Goal: Feedback & Contribution: Submit feedback/report problem

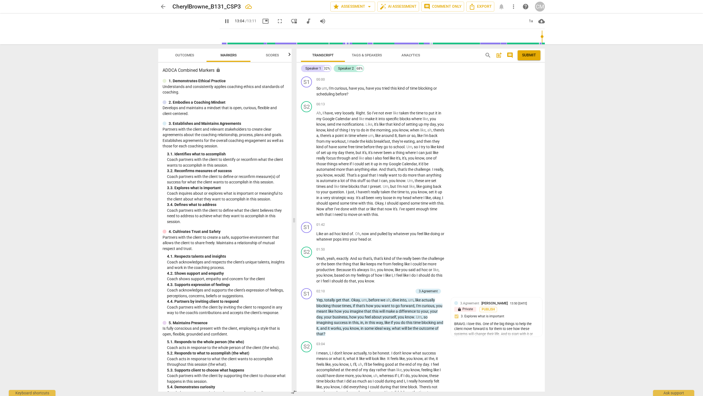
scroll to position [1022, 0]
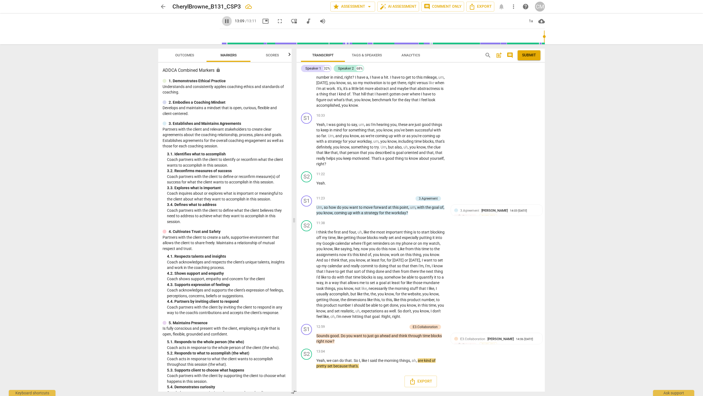
click at [224, 18] on span "pause" at bounding box center [227, 21] width 7 height 7
type input "790"
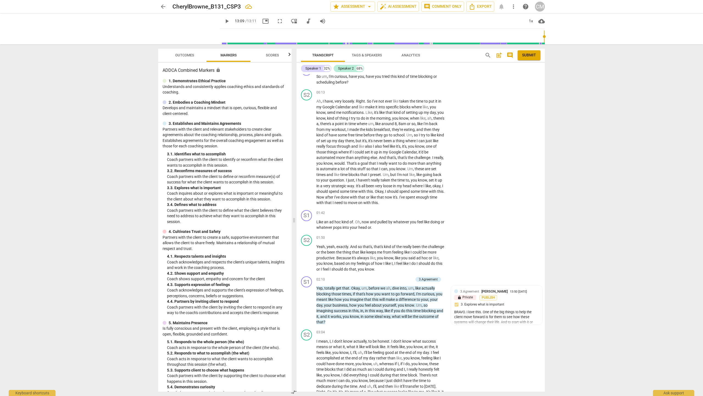
scroll to position [0, 0]
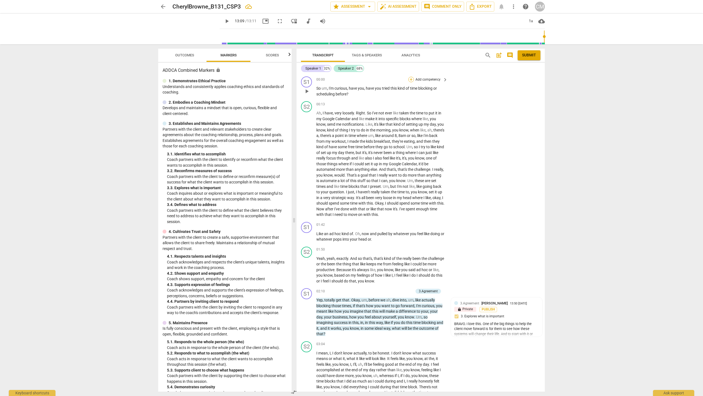
click at [348, 79] on div "+" at bounding box center [411, 79] width 5 height 5
click at [348, 143] on b "Note" at bounding box center [450, 142] width 7 height 7
type textarea "I"
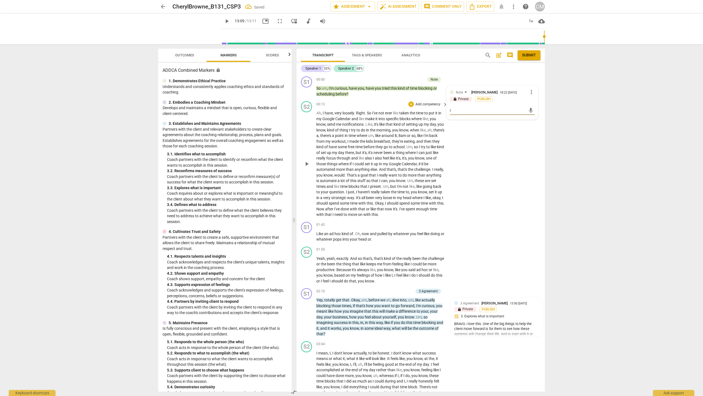
type textarea "I"
type textarea "I l"
type textarea "I lo"
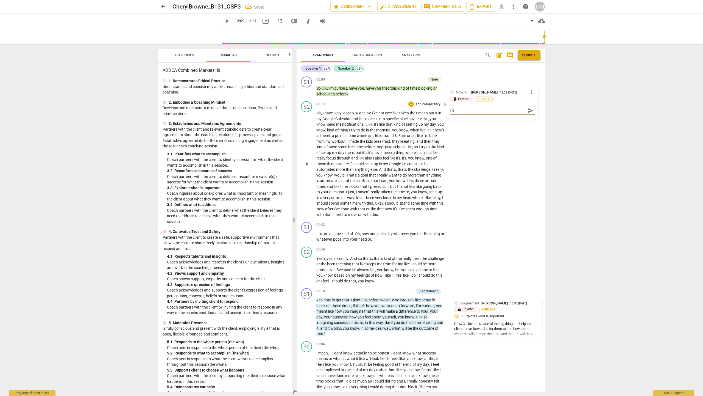
type textarea "I lov"
type textarea "I love"
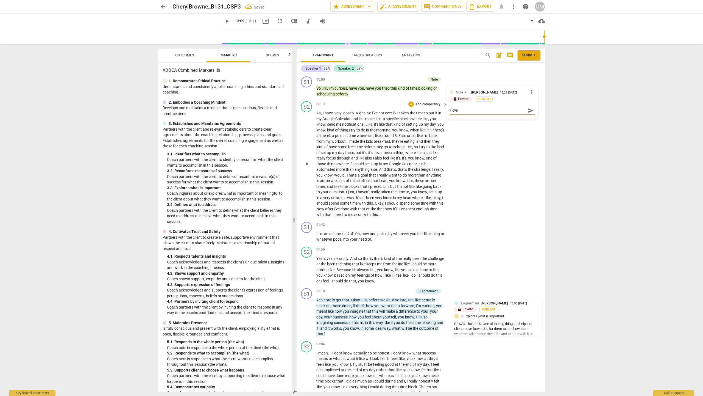
type textarea "I love"
type textarea "I love t"
type textarea "I love th"
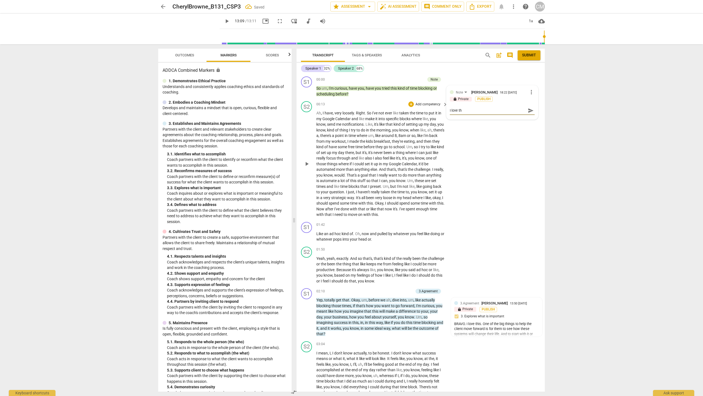
type textarea "I love tha"
type textarea "I love [PERSON_NAME]"
type textarea "I love thart"
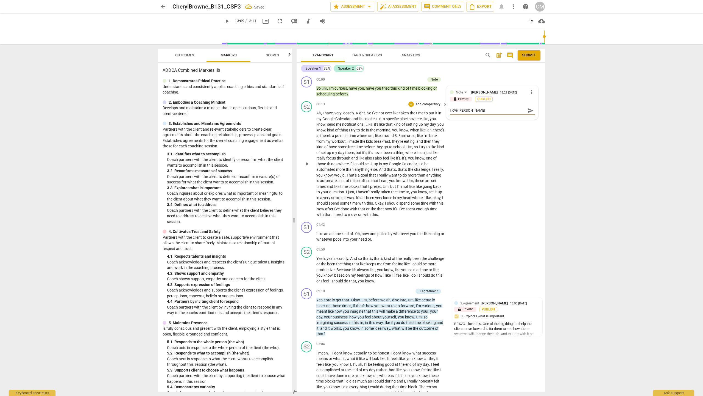
type textarea "I love thart"
type textarea "I love thart y"
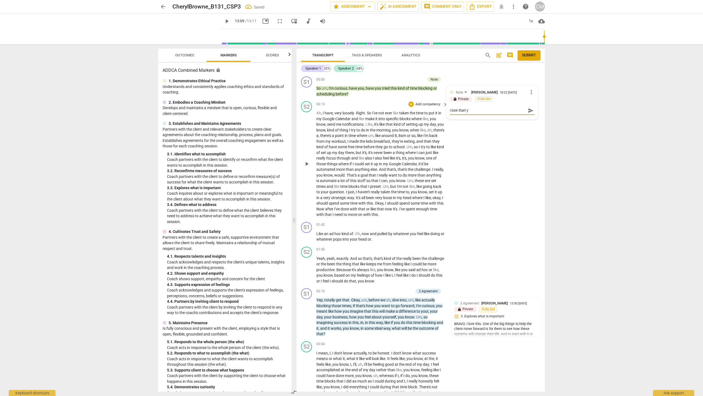
type textarea "I love thart yo"
type textarea "I love thart you"
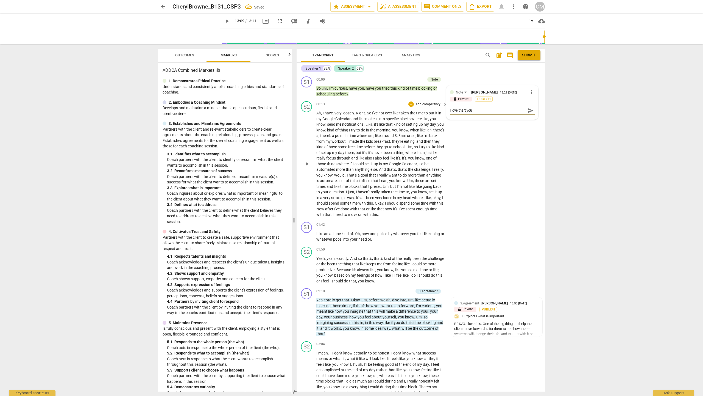
type textarea "I love thart you a"
type textarea "I love thart you at"
type textarea "I love thart you a"
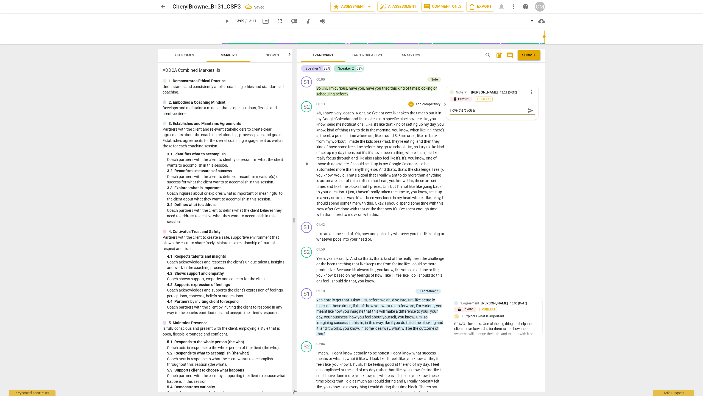
type textarea "I love thart you"
type textarea "I love thart yo"
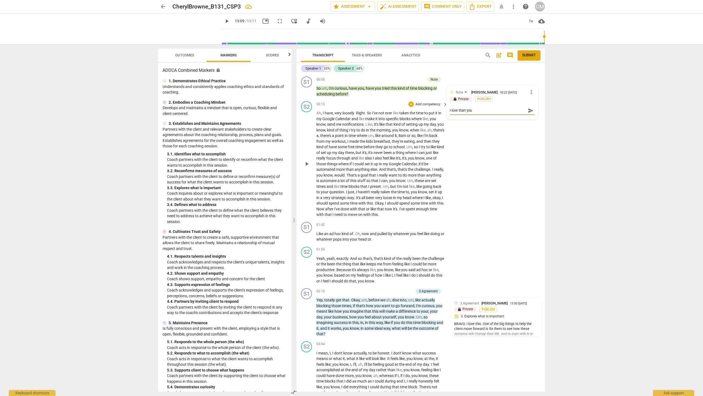
type textarea "I love thart yo"
type textarea "I love thart y"
type textarea "I love thart"
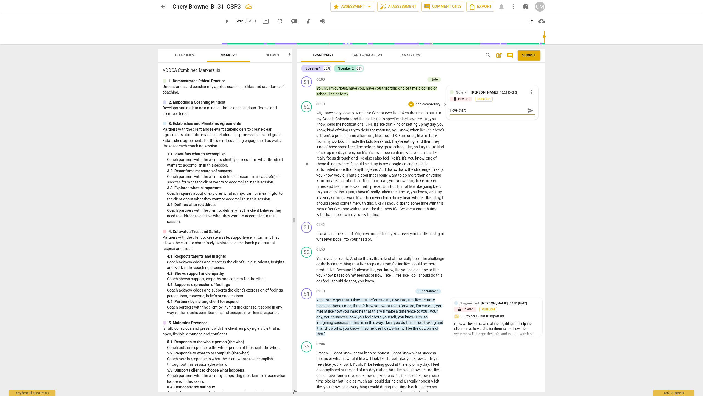
type textarea "I love thart"
type textarea "I love [PERSON_NAME]"
type textarea "I love tha"
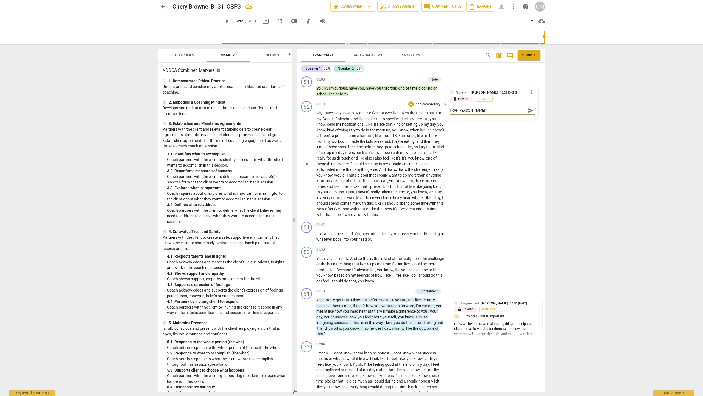
type textarea "I love tha"
type textarea "I love that"
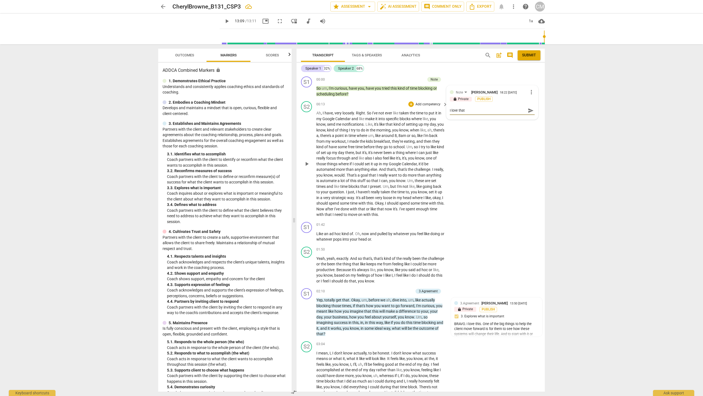
type textarea "I love that y"
type textarea "I love that yo"
type textarea "I love that you"
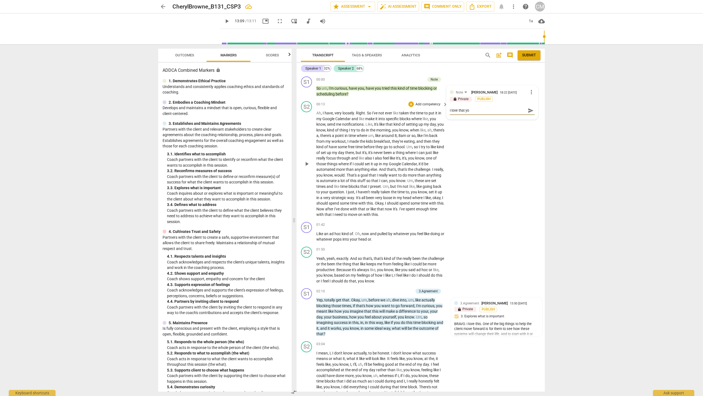
type textarea "I love that you"
type textarea "I love that you a"
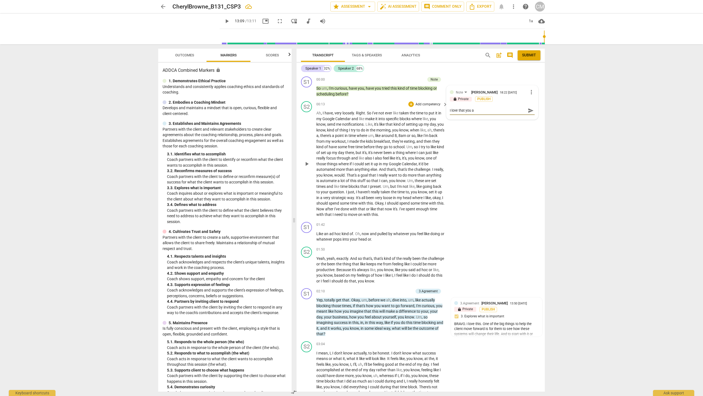
type textarea "I love that you ar"
type textarea "I love that you are"
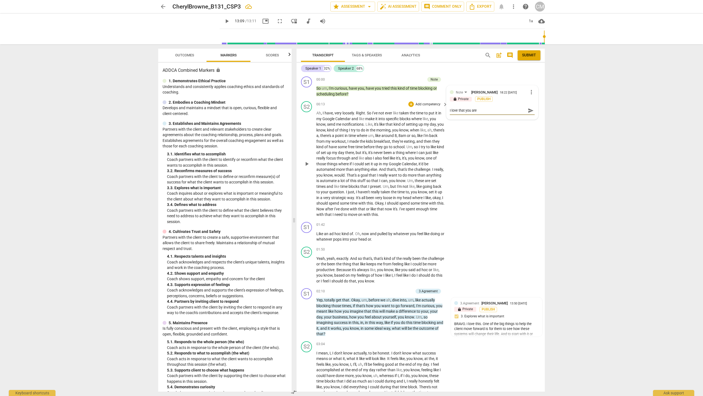
type textarea "I love that you are"
type textarea "I love that you are t"
type textarea "I love that you are ta"
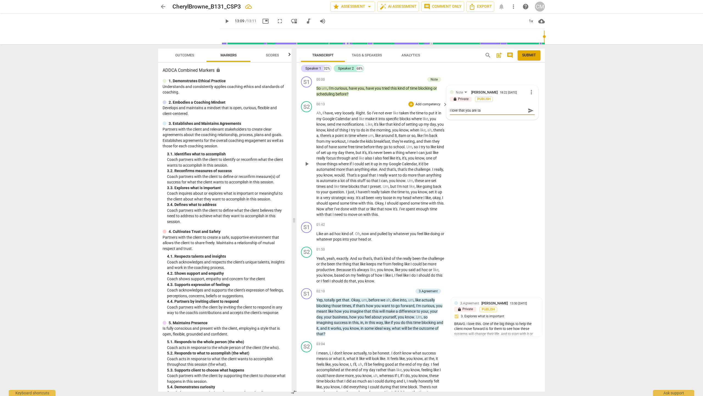
type textarea "I love that you are tal"
type textarea "I love that you are talk"
type textarea "I love that you are talki"
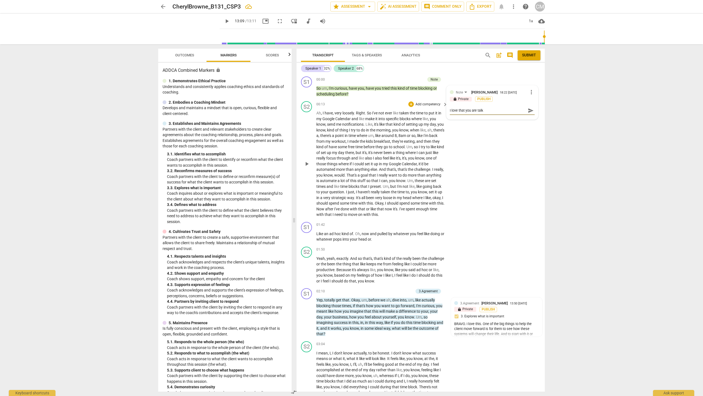
type textarea "I love that you are talki"
type textarea "I love that you are talkin"
type textarea "I love that you are talking"
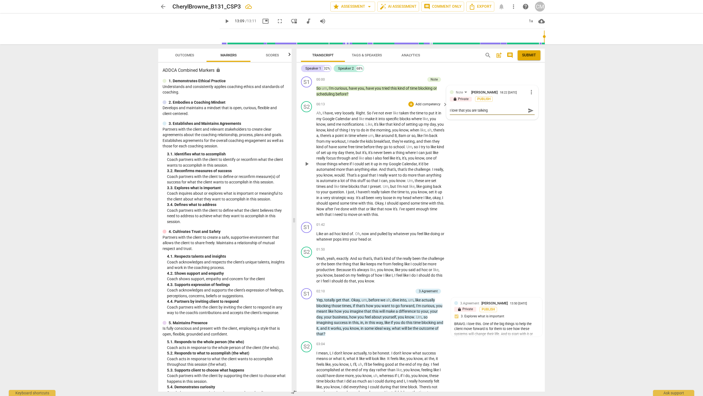
type textarea "I love that you are talking"
type textarea "I love that you are talking a"
type textarea "I love that you are talking ab"
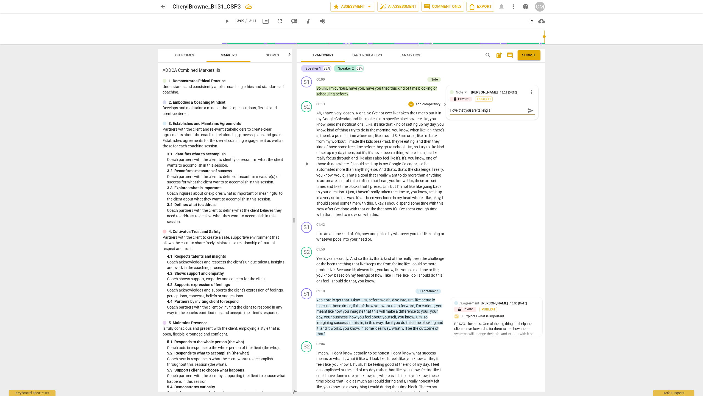
type textarea "I love that you are talking ab"
type textarea "I love that you are talking abo"
type textarea "I love that you are talking abou"
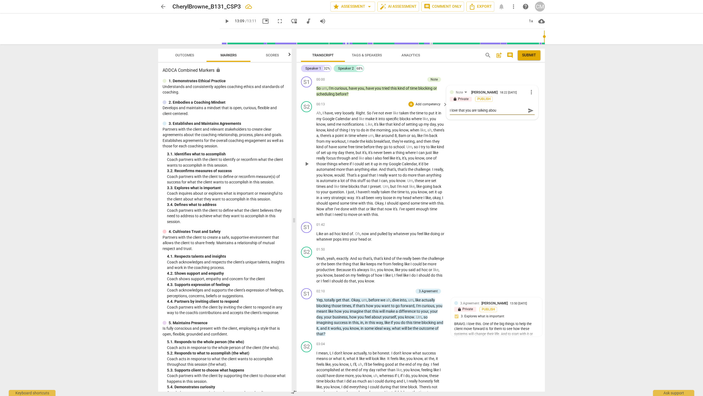
type textarea "I love that you are talking about"
type textarea "I love that you are talking about t"
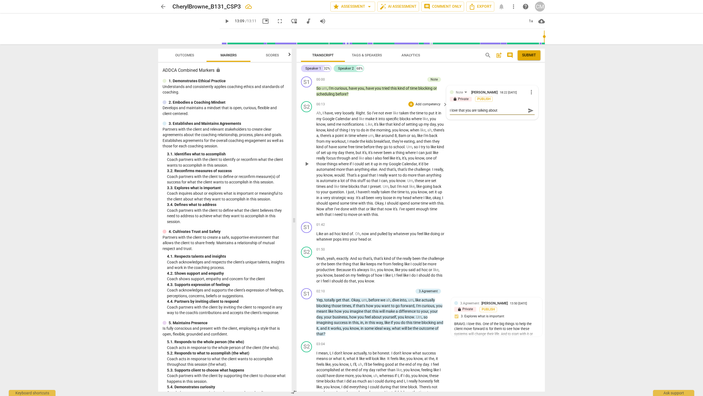
type textarea "I love that you are talking about t"
type textarea "I love that you are talking about ti"
type textarea "I love that you are talking about [PERSON_NAME]"
type textarea "I love that you are talking about time"
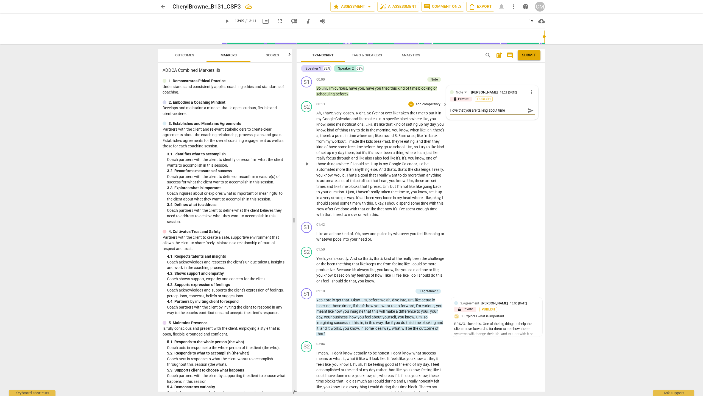
type textarea "I love that you are talking about time"
type textarea "I love that you are talking about time b"
type textarea "I love that you are talking about time bl"
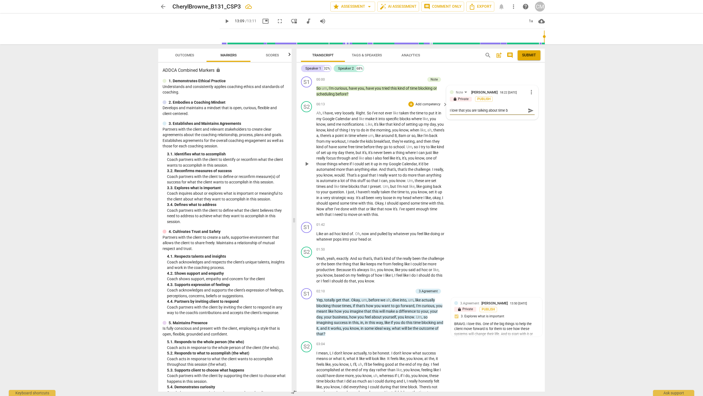
type textarea "I love that you are talking about time bl"
type textarea "I love that you are talking about time blo"
type textarea "I love that you are talking about time bloc"
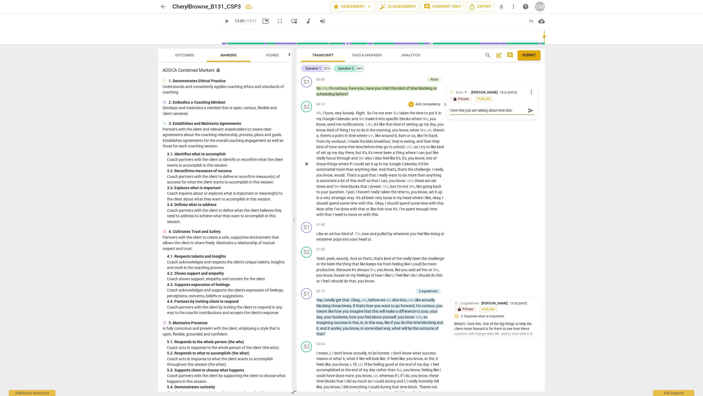
type textarea "I love that you are talking about time block"
type textarea "I love that you are talking about time blocki"
type textarea "I love that you are talking about time blockin"
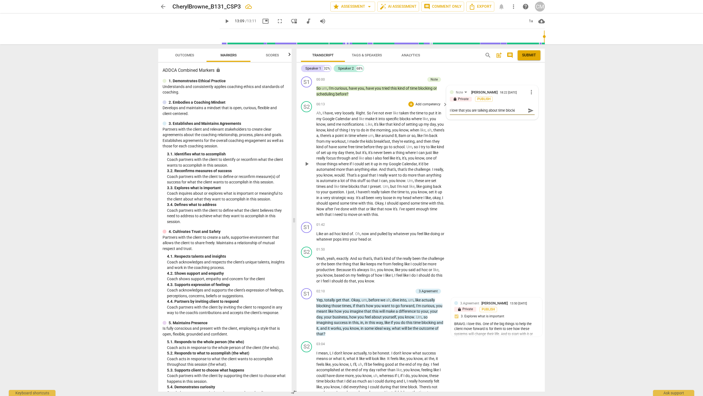
type textarea "I love that you are talking about time blockin"
type textarea "I love that you are talking about time blocking"
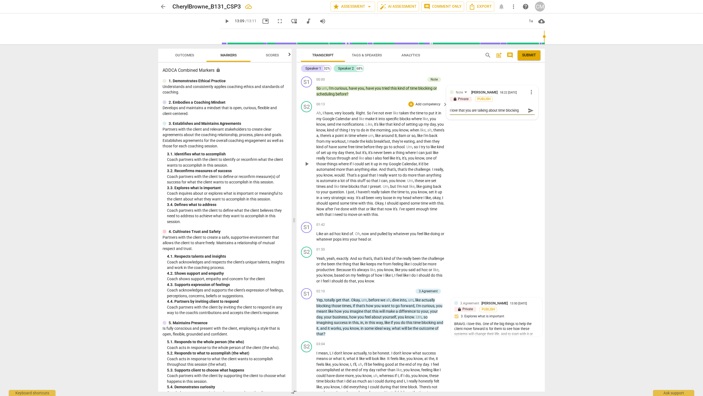
type textarea "I love that you are talking about time blocking a"
type textarea "I love that you are talking about time blocking an"
type textarea "I love that you are talking about time blocking and"
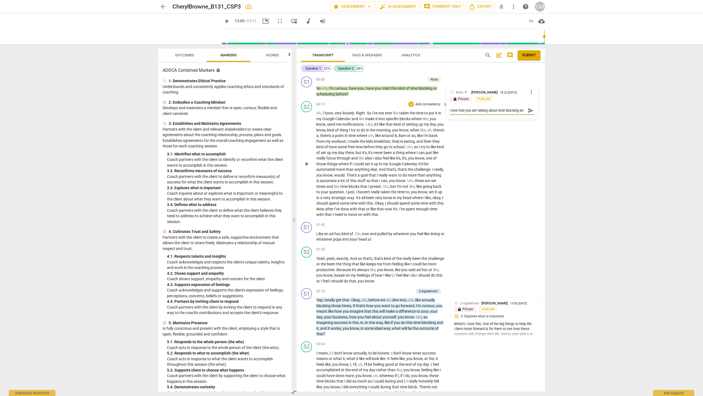
type textarea "I love that you are talking about time blocking and"
type textarea "I love that you are talking about time blocking and b"
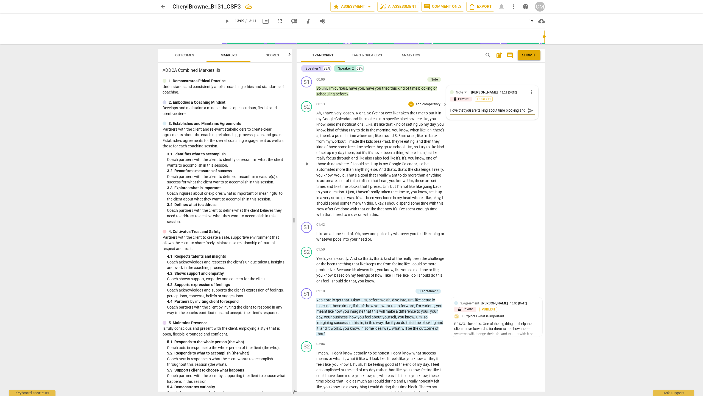
type textarea "I love that you are talking about time blocking and b"
type textarea "I love that you are talking about time blocking and [PERSON_NAME]"
type textarea "I love that you are talking about time blocking and bod"
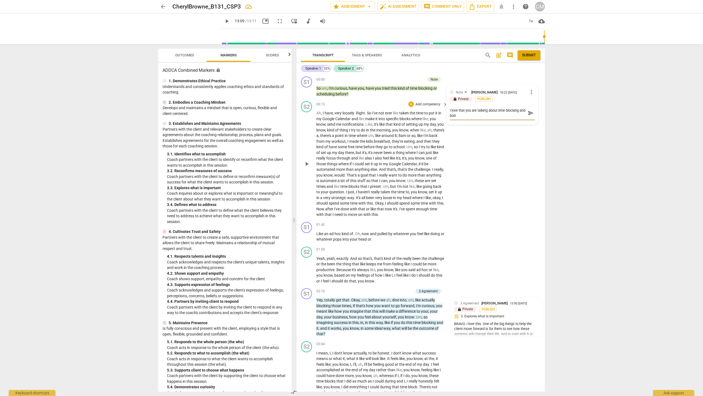
scroll to position [0, 0]
type textarea "I love that you are talking about time blocking and body"
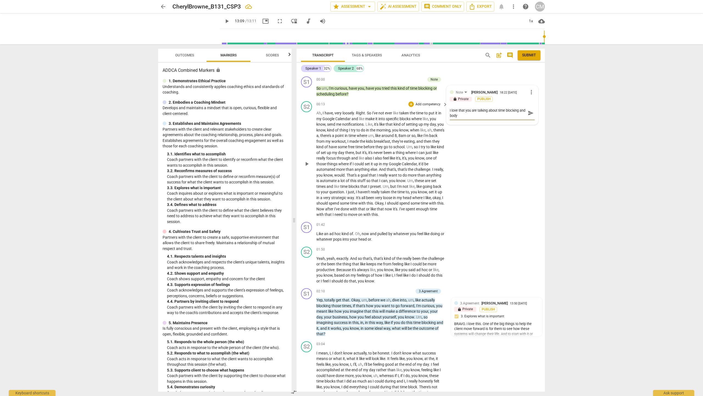
type textarea "I love that you are talking about time blocking and body d"
type textarea "I love that you are talking about time blocking and body do"
type textarea "I love that you are talking about time blocking and body dou"
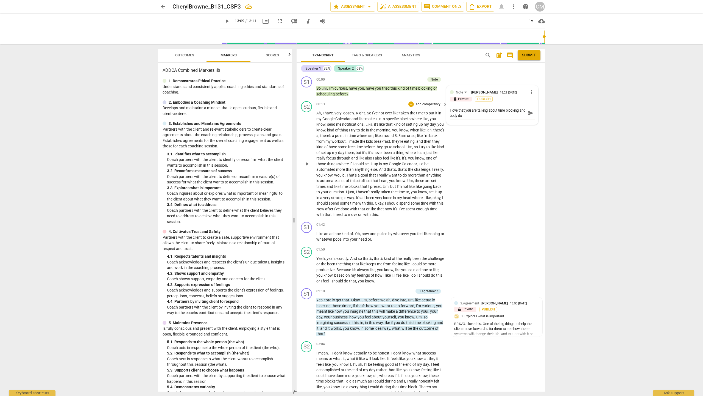
type textarea "I love that you are talking about time blocking and body dou"
type textarea "I love that you are talking about time blocking and body [PERSON_NAME]"
type textarea "I love that you are talking about time blocking and body doubl"
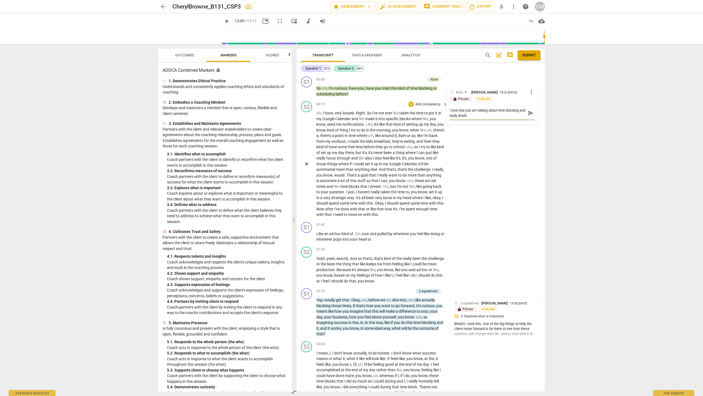
type textarea "I love that you are talking about time blocking and body doubli"
type textarea "I love that you are talking about time blocking and body [PERSON_NAME]"
type textarea "I love that you are talking about time blocking and body doubling"
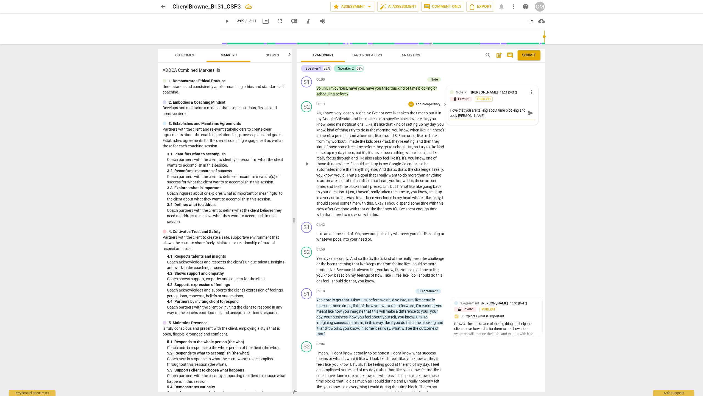
type textarea "I love that you are talking about time blocking and body doubling"
type textarea "I love that you are talking about time blocking and body doubling i"
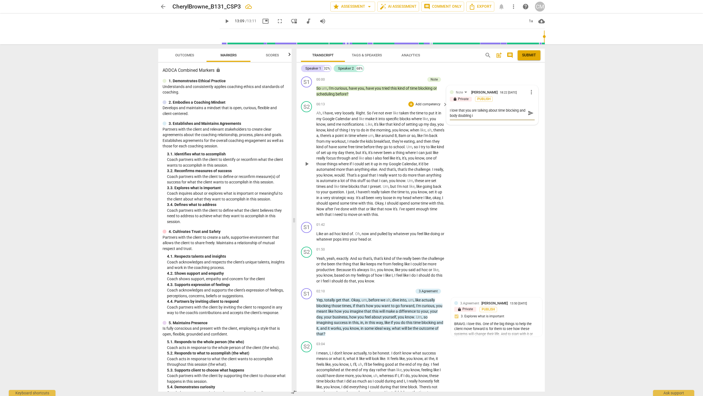
type textarea "I love that you are talking about time blocking and body doubling it"
type textarea "I love that you are talking about time blocking and body doubling its"
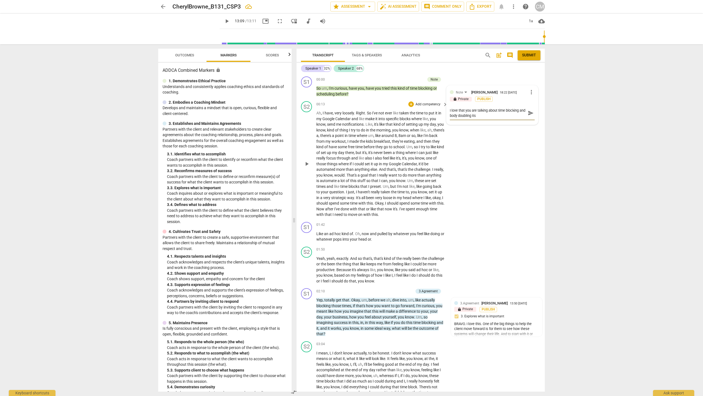
type textarea "I love that you are talking about time blocking and body doubling its"
type textarea "I love that you are talking about time blocking and body doubling its o"
type textarea "I love that you are talking about time blocking and body doubling its on"
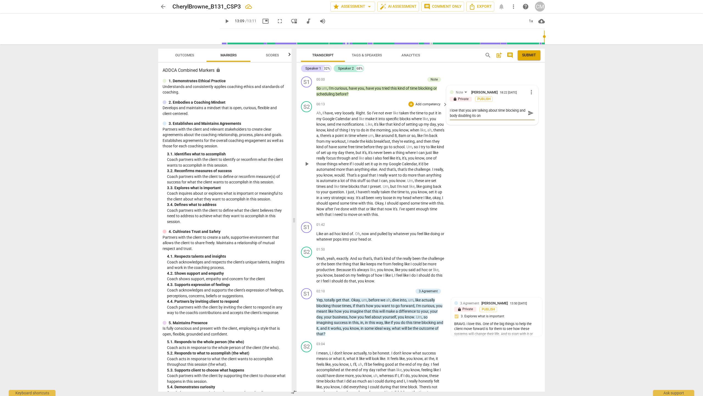
type textarea "I love that you are talking about time blocking and body doubling its one"
type textarea "I love that you are talking about time blocking and body doubling its one o"
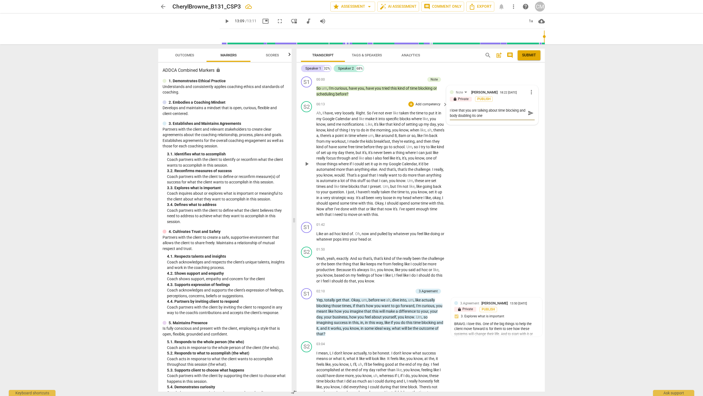
type textarea "I love that you are talking about time blocking and body doubling its one o"
type textarea "I love that you are talking about time blocking and body doubling its one of"
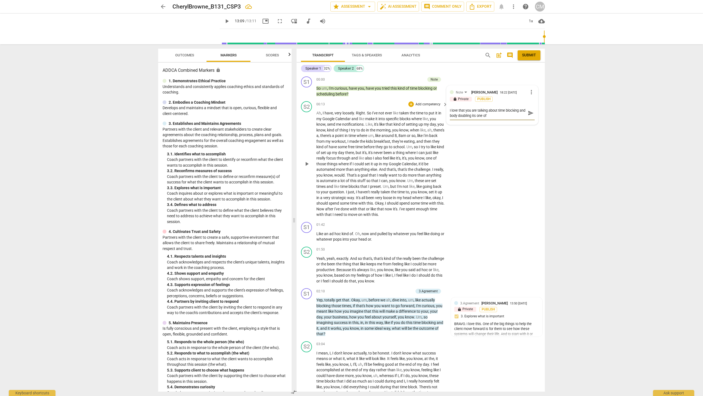
type textarea "I love that you are talking about time blocking and body doubling its one of m"
type textarea "I love that you are talking about time blocking and body doubling its one of my"
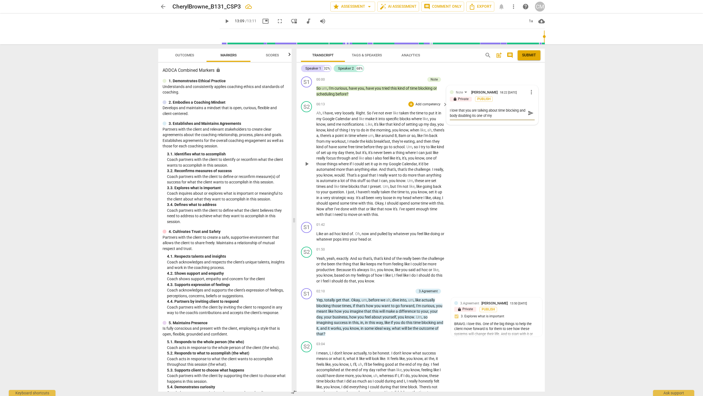
type textarea "I love that you are talking about time blocking and body doubling its one of my"
type textarea "I love that you are talking about time blocking and body doubling its one of my…"
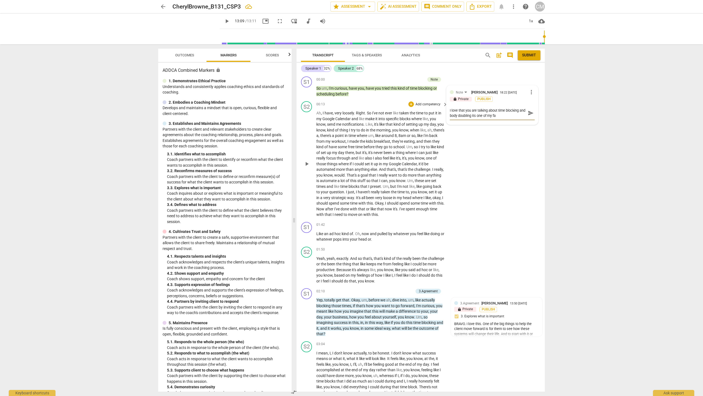
type textarea "I love that you are talking about time blocking and body doubling its one of my…"
drag, startPoint x: 455, startPoint y: 110, endPoint x: 474, endPoint y: 111, distance: 18.4
click at [348, 111] on textarea "I love that you are talking about time blocking and body doubling its one of my…" at bounding box center [488, 113] width 76 height 10
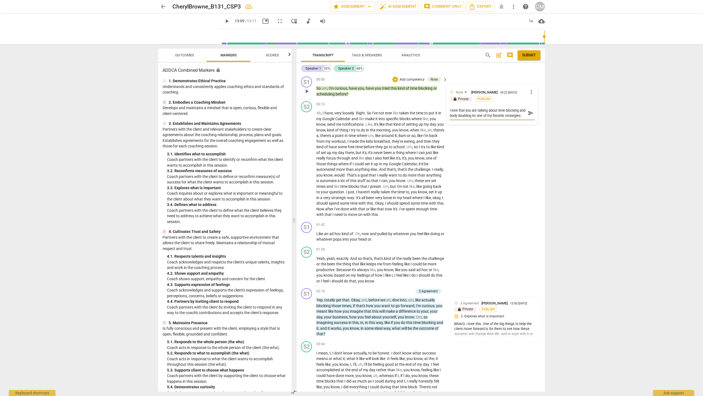
click at [348, 115] on textarea "I love that you are talking about time blocking and body doubling its one of my…" at bounding box center [488, 113] width 76 height 10
drag, startPoint x: 478, startPoint y: 116, endPoint x: 461, endPoint y: 113, distance: 17.1
click at [348, 113] on textarea "I love that you are talking about time blocking and body doubling its one of my…" at bounding box center [488, 113] width 76 height 10
click at [348, 109] on textarea "I love that you are talking about time blocking and body doubling its one of my…" at bounding box center [488, 113] width 76 height 10
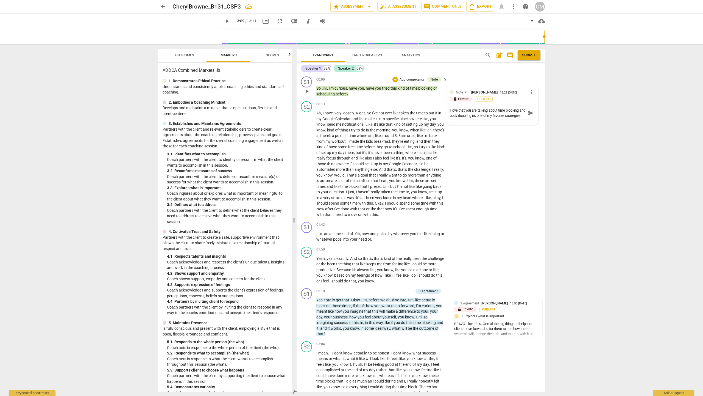
click at [348, 110] on textarea "I love that you are talking about time blocking and body doubling its one of my…" at bounding box center [488, 113] width 76 height 10
click at [348, 115] on textarea "I love that you are talking about time blocking its one of my favorite strategi…" at bounding box center [488, 113] width 76 height 10
click at [348, 141] on textarea "I love that you are talking about time blocking its one of my favorite strategi…" at bounding box center [488, 129] width 76 height 42
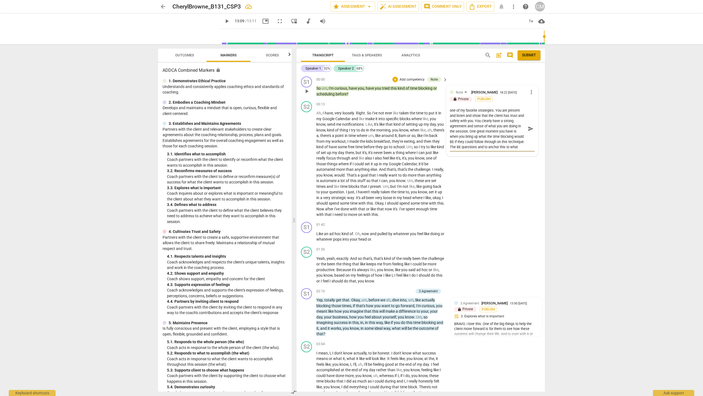
click at [348, 148] on textarea "I love that you are talking about time blocking its one of my favorite strategi…" at bounding box center [488, 129] width 76 height 42
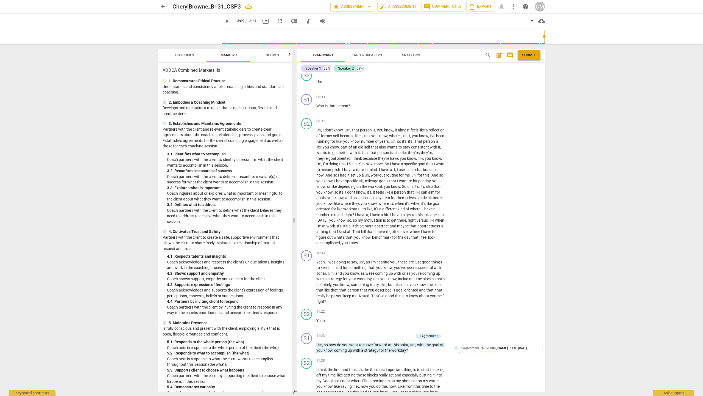
scroll to position [873, 0]
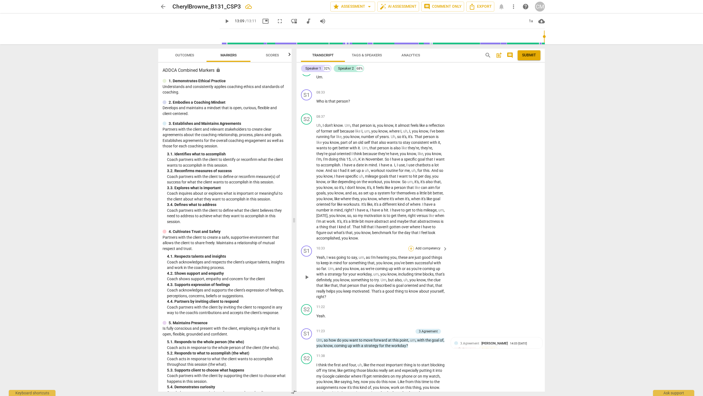
click at [348, 216] on div "+" at bounding box center [411, 248] width 5 height 5
click at [348, 216] on b "7.Awareness" at bounding box center [444, 256] width 19 height 7
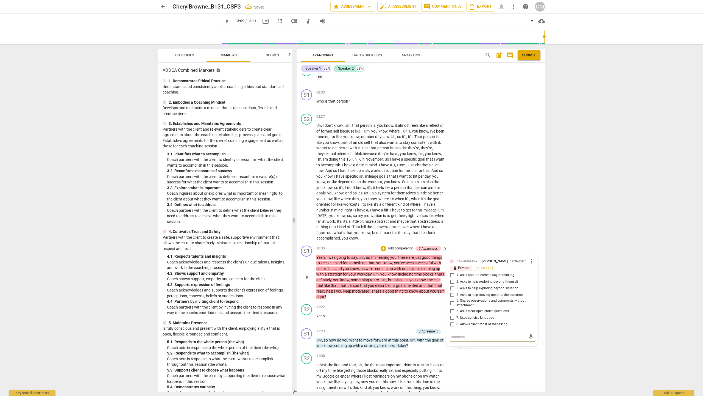
click at [348, 216] on span "1. Asks about a current way of thinking" at bounding box center [486, 275] width 58 height 5
click at [348, 216] on input "1. Asks about a current way of thinking" at bounding box center [452, 275] width 9 height 7
click at [348, 216] on span "2. Asks to help exploring beyond themself" at bounding box center [488, 281] width 62 height 5
click at [348, 216] on input "2. Asks to help exploring beyond themself" at bounding box center [452, 281] width 9 height 7
click at [348, 216] on textarea at bounding box center [488, 336] width 76 height 5
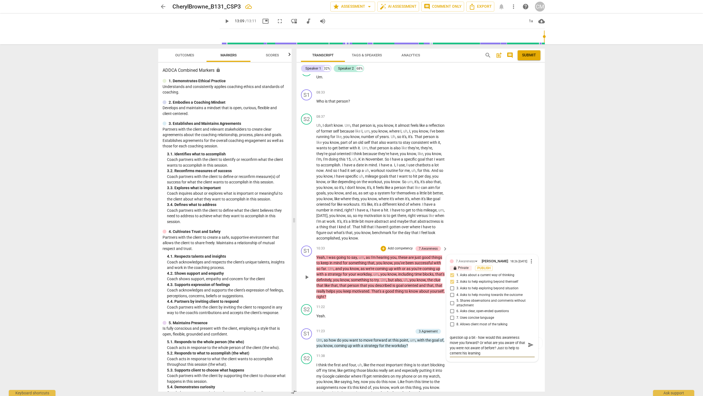
scroll to position [0, 0]
click at [348, 216] on span "send" at bounding box center [531, 347] width 6 height 6
drag, startPoint x: 545, startPoint y: 344, endPoint x: 549, endPoint y: 323, distance: 21.0
click at [348, 216] on div "Transcript Tags & Speakers Analytics search post_add comment Submit Speaker 1 3…" at bounding box center [422, 219] width 255 height 351
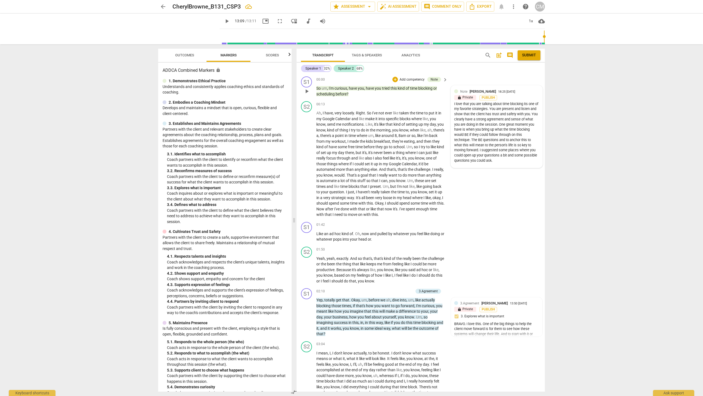
click at [348, 91] on div "Note [PERSON_NAME] 18:25 [DATE]" at bounding box center [499, 91] width 79 height 5
click at [348, 92] on span "more_vert" at bounding box center [531, 92] width 7 height 7
click at [348, 92] on li "Edit" at bounding box center [535, 92] width 19 height 10
click at [348, 146] on textarea "I love that you are talking about time blocking its one of my favorite strategi…" at bounding box center [492, 129] width 85 height 42
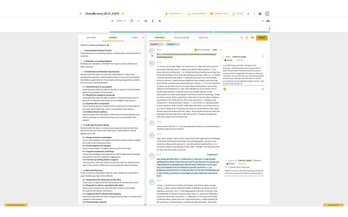
scroll to position [36, 0]
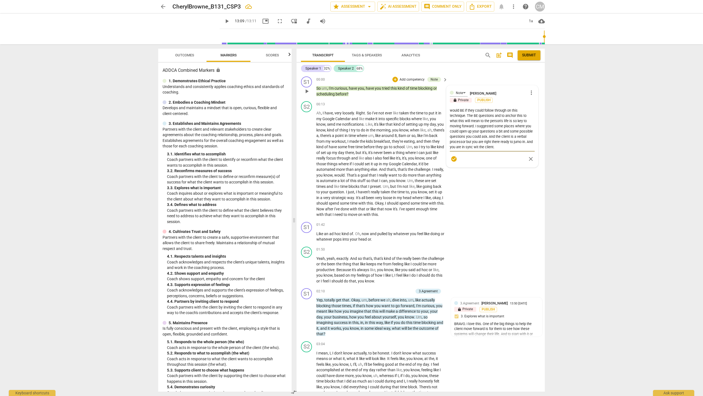
click at [348, 140] on textarea "I love that you are talking about time blocking its one of my favorite strategi…" at bounding box center [492, 129] width 85 height 42
click at [348, 143] on textarea "I love that you are talking about time blocking its one of my favorite strategi…" at bounding box center [492, 129] width 85 height 42
click at [348, 216] on div "S1 play_arrow pause 01:42 + Add competency keyboard_arrow_right Like an ad hoc …" at bounding box center [421, 232] width 248 height 25
